Goal: Task Accomplishment & Management: Manage account settings

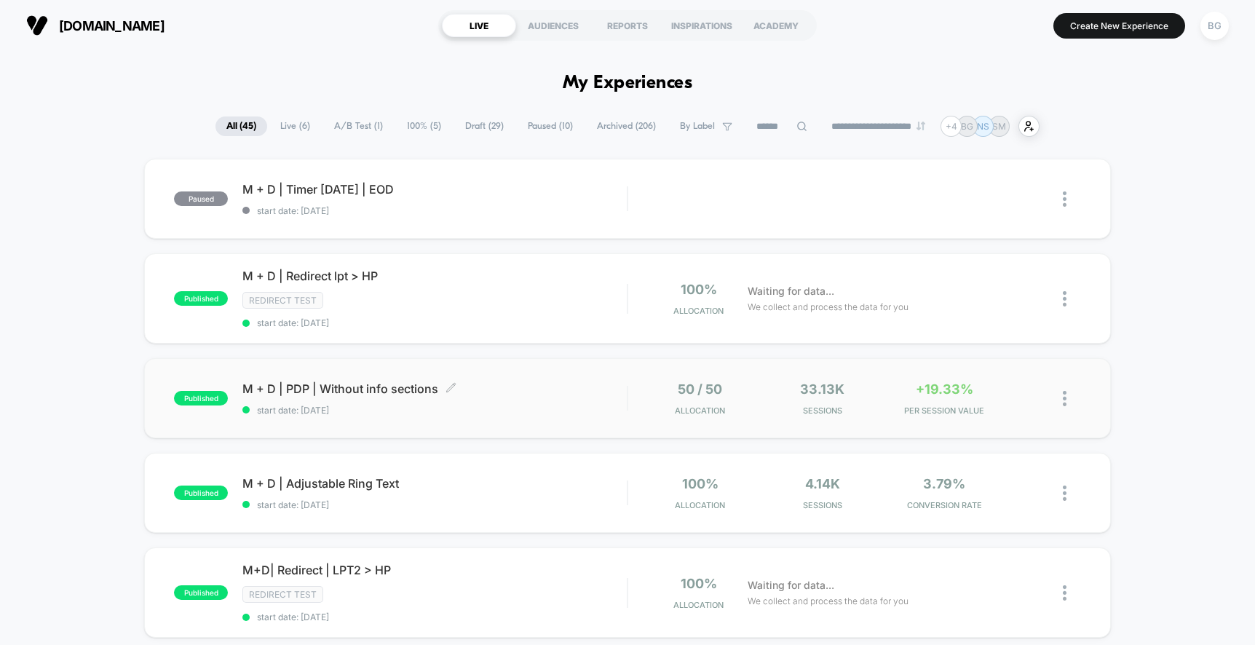
click at [354, 389] on span "M + D | PDP | Without info sections Click to edit experience details" at bounding box center [434, 389] width 384 height 15
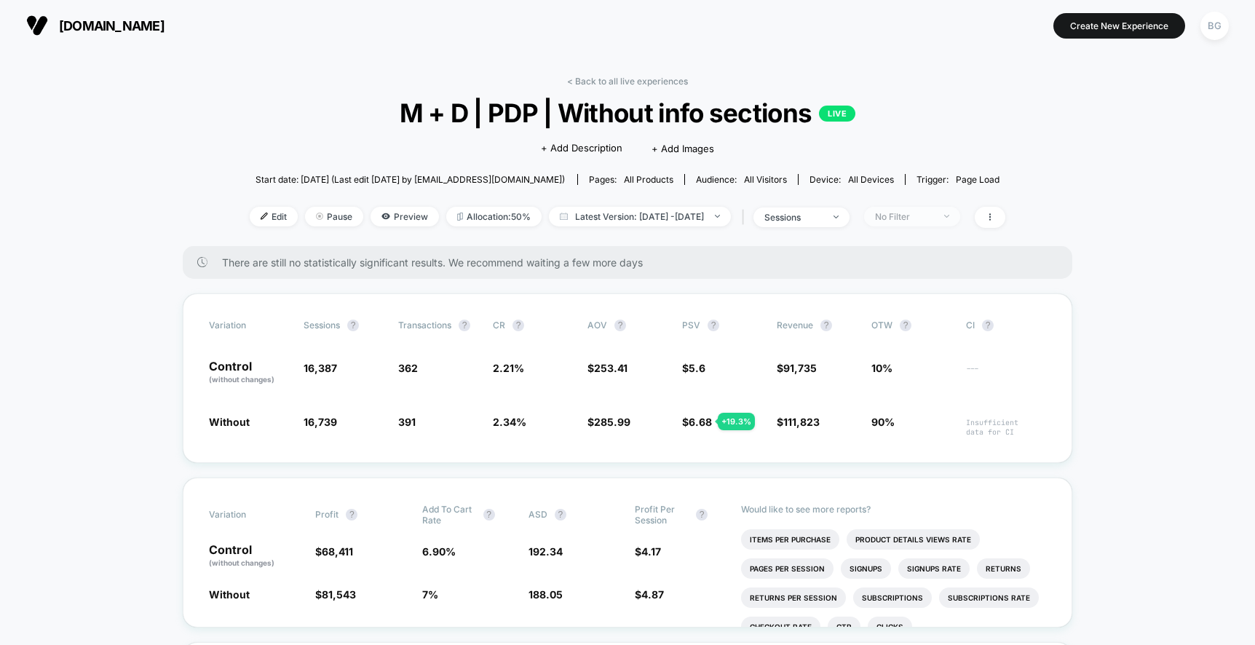
click at [924, 219] on div "No Filter" at bounding box center [904, 216] width 58 height 11
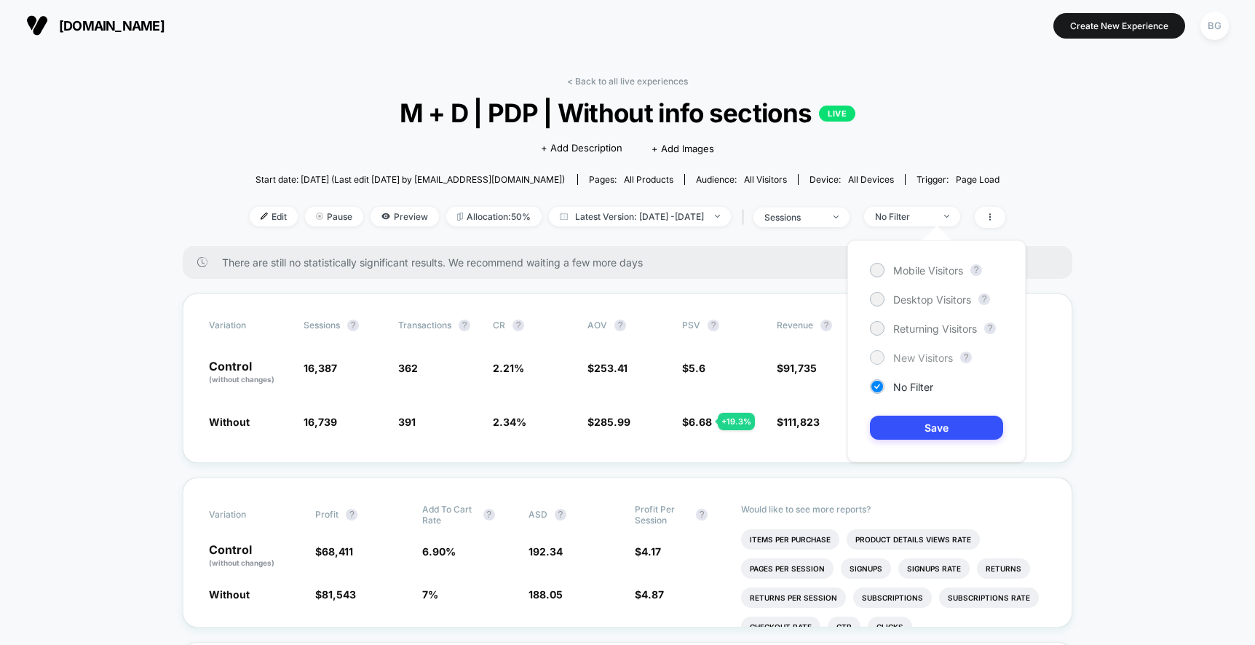
click at [900, 355] on span "New Visitors" at bounding box center [923, 358] width 60 height 12
click at [968, 427] on button "Save" at bounding box center [936, 428] width 133 height 24
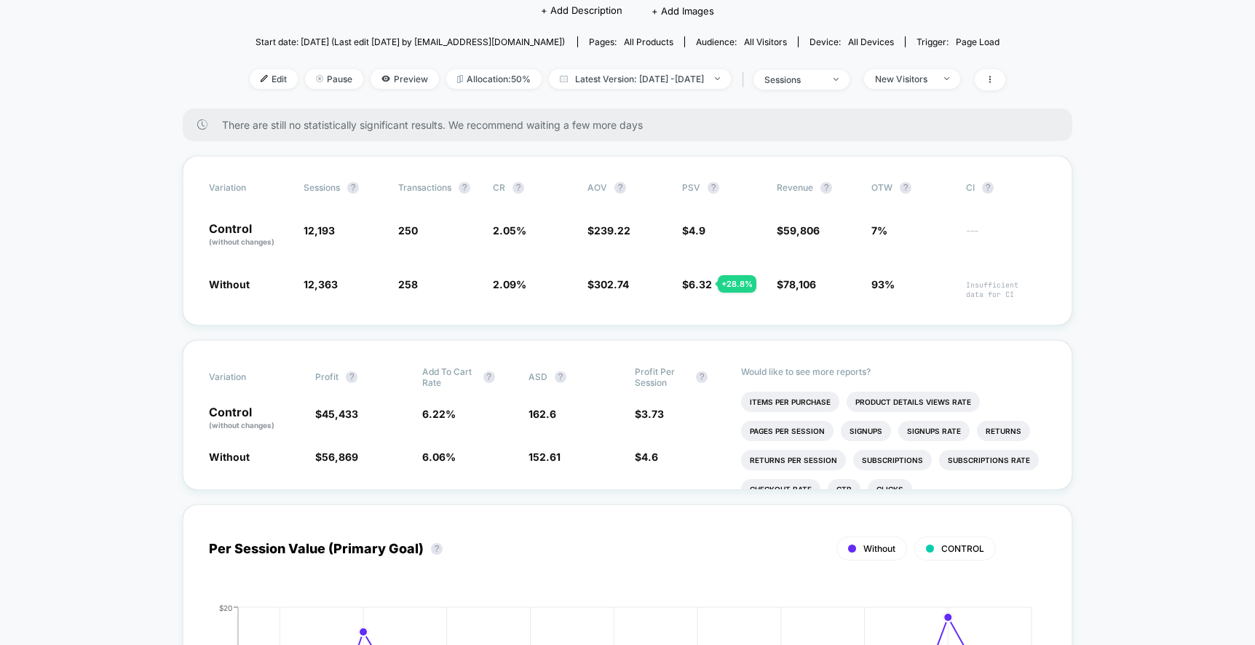
scroll to position [144, 0]
